Goal: Navigation & Orientation: Go to known website

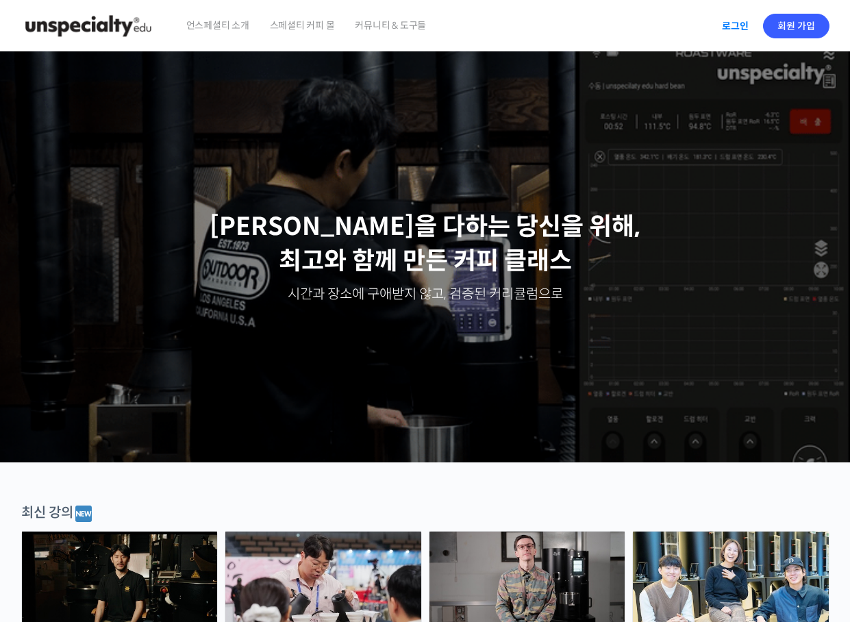
click at [742, 22] on link "로그인" at bounding box center [735, 26] width 43 height 32
